Goal: Task Accomplishment & Management: Manage account settings

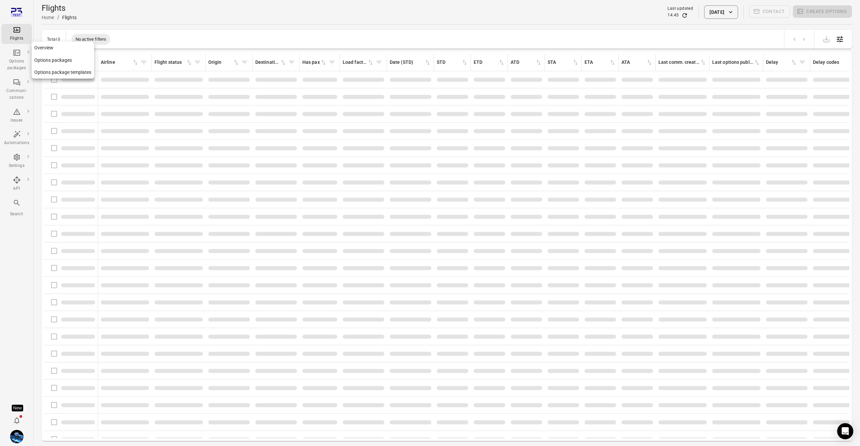
click at [14, 63] on div "Options packages" at bounding box center [16, 64] width 25 height 13
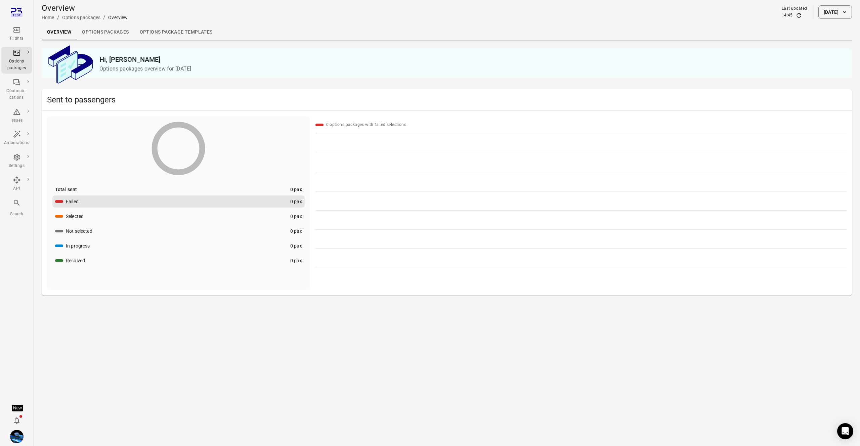
click at [831, 13] on button "[DATE]" at bounding box center [835, 11] width 34 height 13
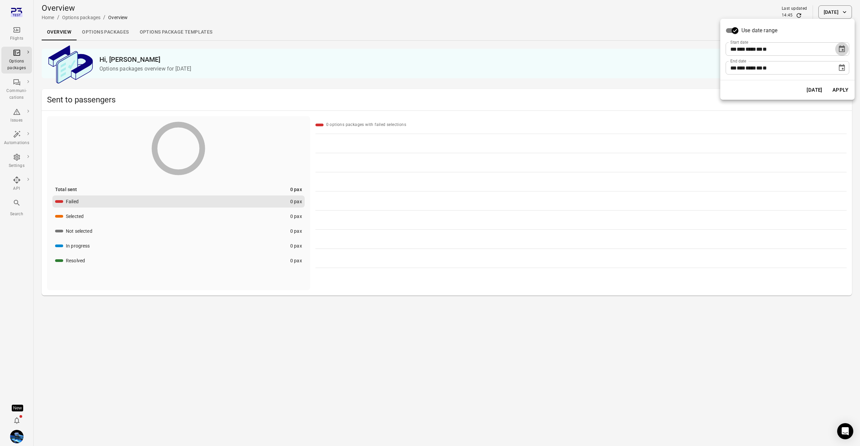
click at [841, 49] on icon "Choose date, selected date is Aug 30, 2025" at bounding box center [842, 49] width 8 height 8
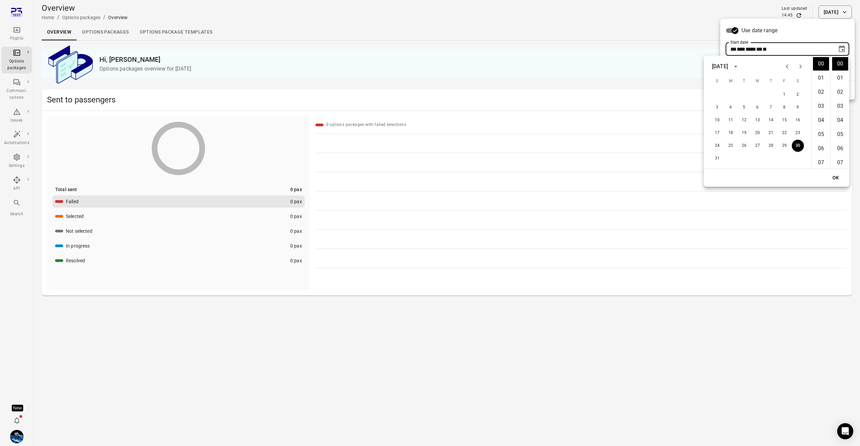
click at [789, 66] on icon "Previous month" at bounding box center [787, 66] width 8 height 8
drag, startPoint x: 716, startPoint y: 94, endPoint x: 721, endPoint y: 96, distance: 6.1
click at [719, 94] on button "1" at bounding box center [717, 95] width 12 height 12
type input "**********"
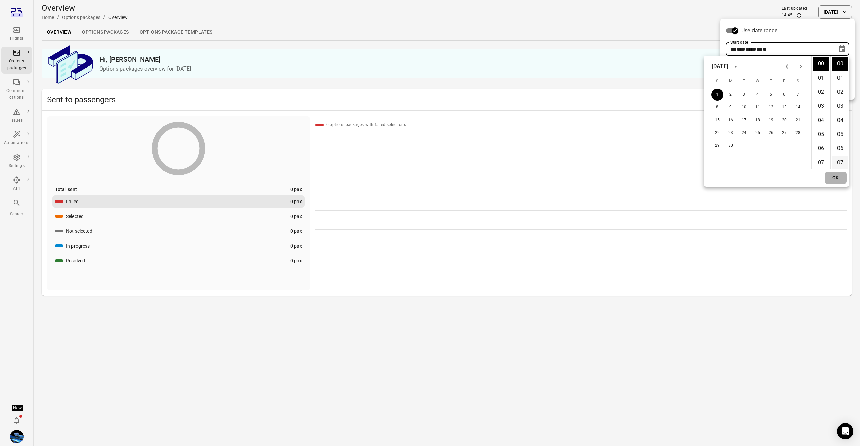
drag, startPoint x: 838, startPoint y: 182, endPoint x: 839, endPoint y: 157, distance: 25.2
click at [838, 182] on button "OK" at bounding box center [835, 178] width 21 height 12
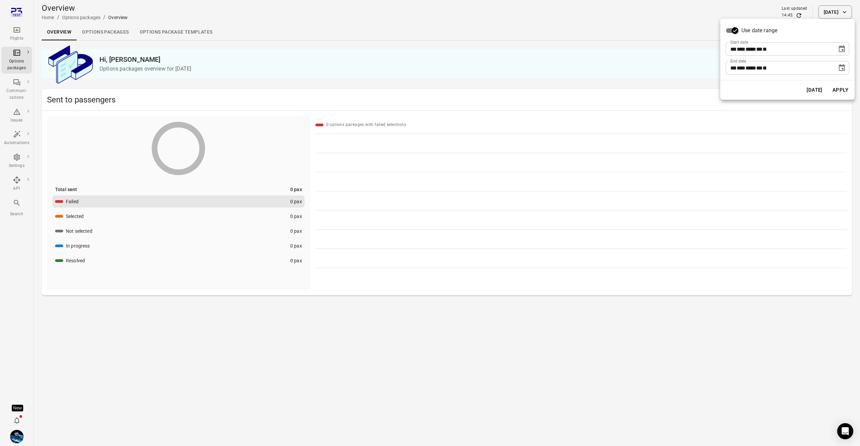
click at [842, 91] on button "Apply" at bounding box center [839, 90] width 23 height 14
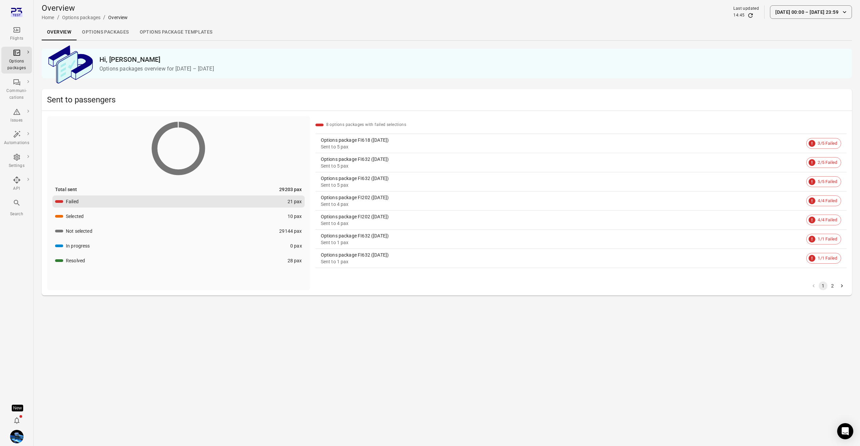
click at [378, 141] on div "Options package FI618 ([DATE])" at bounding box center [562, 140] width 483 height 7
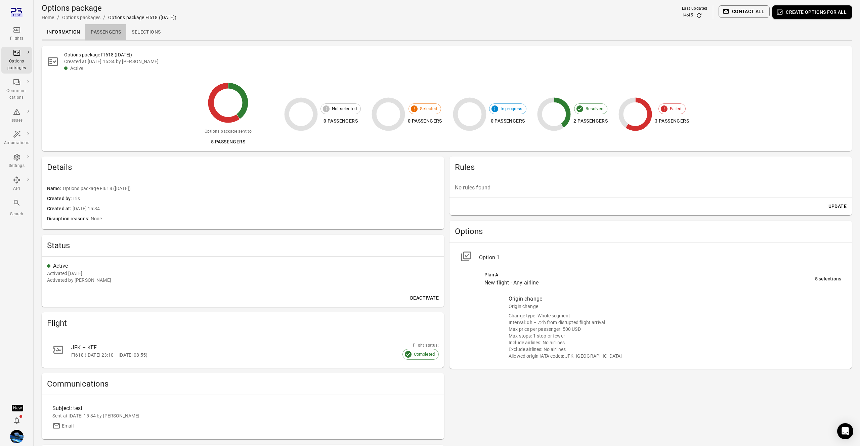
click at [118, 33] on link "Passengers" at bounding box center [105, 32] width 41 height 16
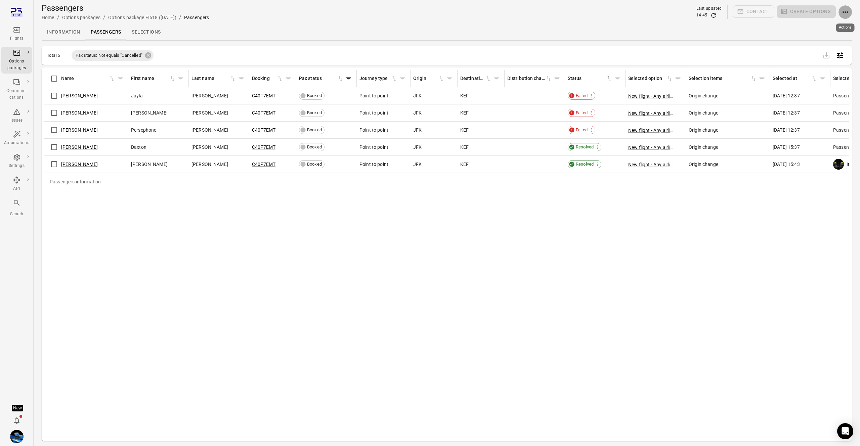
click at [848, 13] on icon "Actions" at bounding box center [845, 12] width 8 height 8
click at [827, 60] on span "Resend options package" at bounding box center [823, 62] width 52 height 7
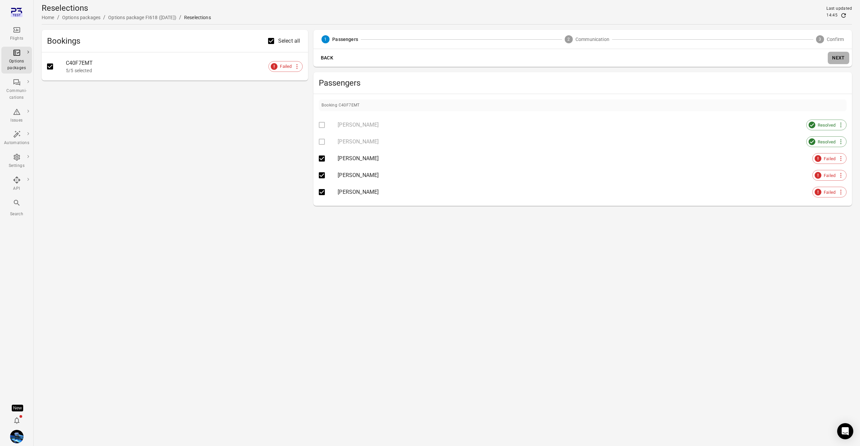
click at [836, 54] on button "Next" at bounding box center [837, 58] width 21 height 12
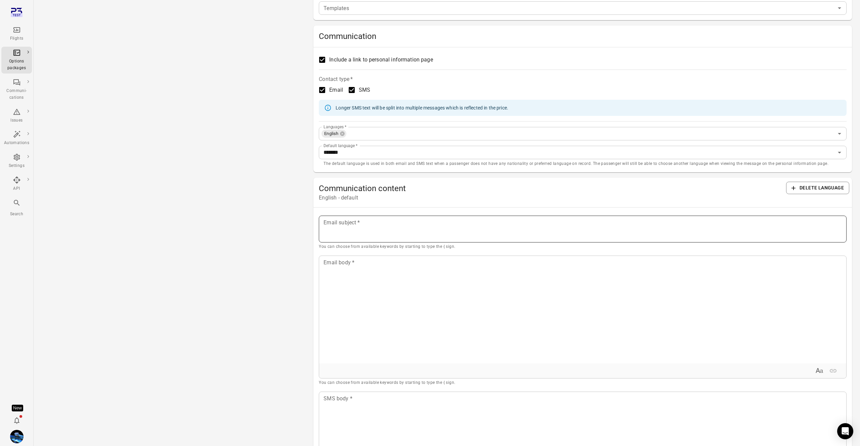
scroll to position [215, 0]
